Goal: Task Accomplishment & Management: Manage account settings

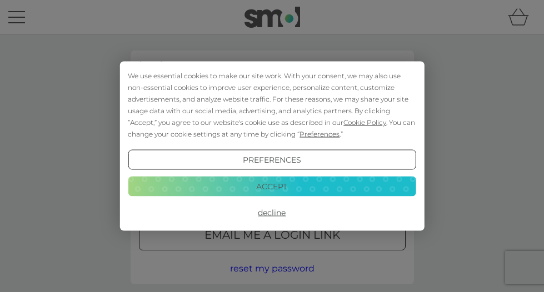
click at [271, 209] on button "Decline" at bounding box center [272, 213] width 288 height 20
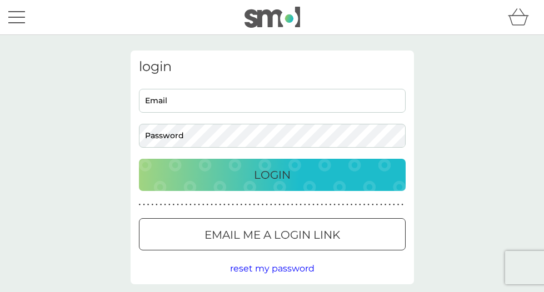
scroll to position [36, 0]
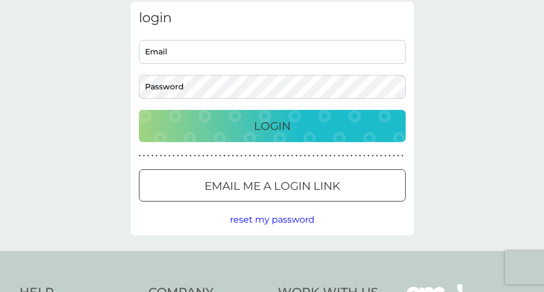
scroll to position [49, 0]
click at [284, 219] on span "reset my password" at bounding box center [272, 219] width 84 height 11
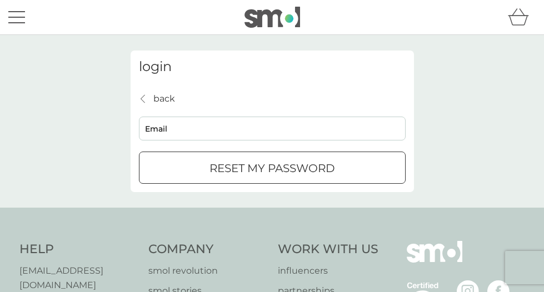
scroll to position [49, 0]
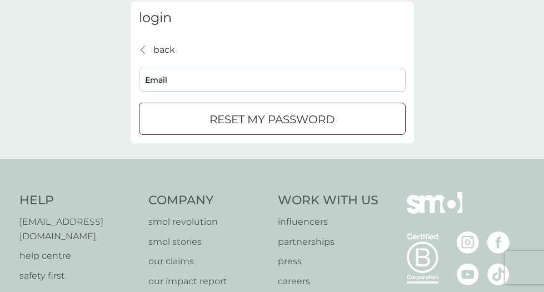
click at [213, 78] on input "Email" at bounding box center [272, 80] width 266 height 24
type input "[EMAIL_ADDRESS][DOMAIN_NAME]"
click at [283, 119] on div "submit" at bounding box center [272, 120] width 40 height 12
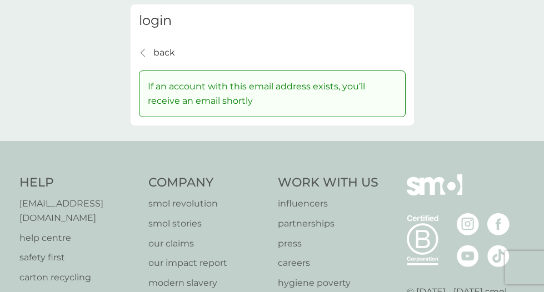
scroll to position [0, 0]
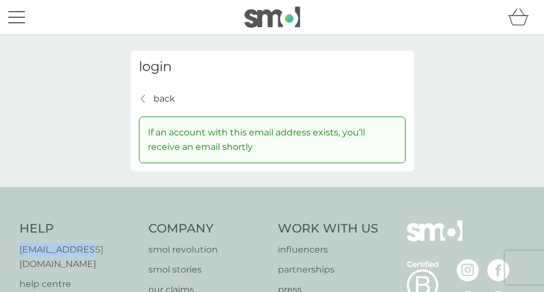
drag, startPoint x: 18, startPoint y: 250, endPoint x: 89, endPoint y: 255, distance: 70.7
click at [129, 254] on p "[EMAIL_ADDRESS][DOMAIN_NAME]" at bounding box center [78, 257] width 118 height 28
